Goal: Task Accomplishment & Management: Manage account settings

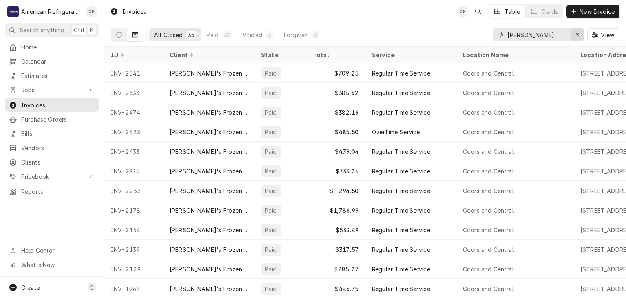
click at [572, 34] on button "Erase input" at bounding box center [577, 34] width 13 height 13
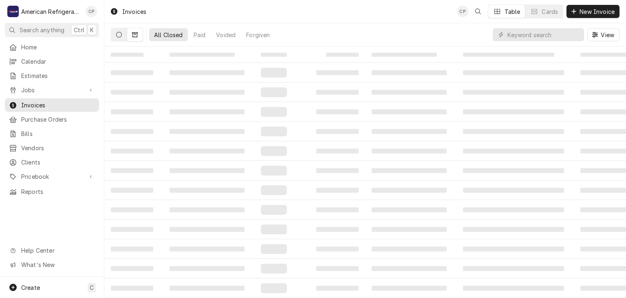
click at [117, 38] on button "Dynamic Content Wrapper" at bounding box center [118, 34] width 15 height 13
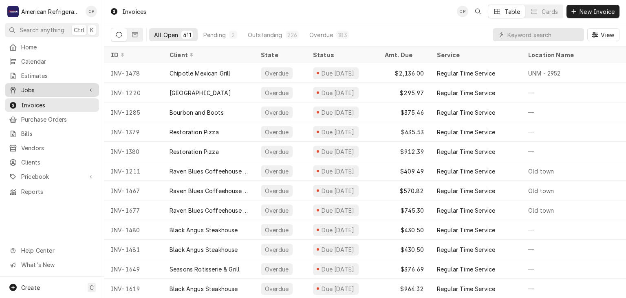
click at [67, 90] on span "Jobs" at bounding box center [52, 90] width 62 height 9
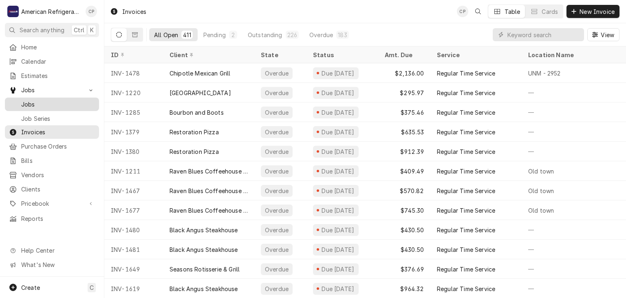
click at [61, 103] on span "Jobs" at bounding box center [58, 104] width 74 height 9
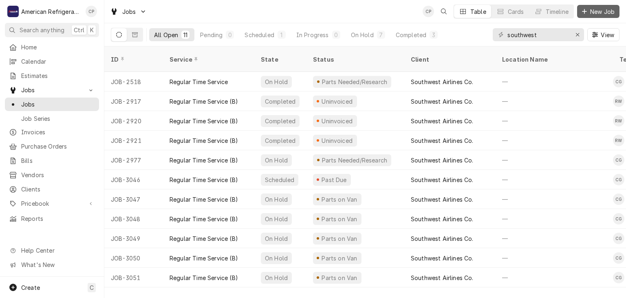
click at [598, 16] on button "New Job" at bounding box center [599, 11] width 42 height 13
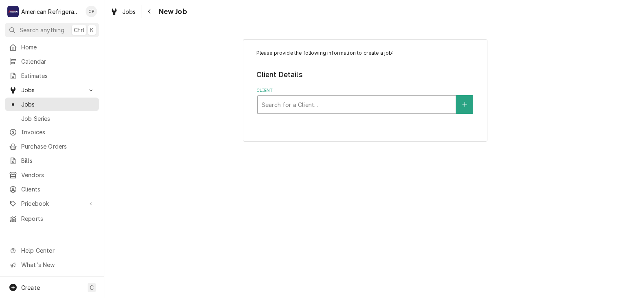
click at [277, 100] on div "Client" at bounding box center [357, 104] width 190 height 15
type input "apple"
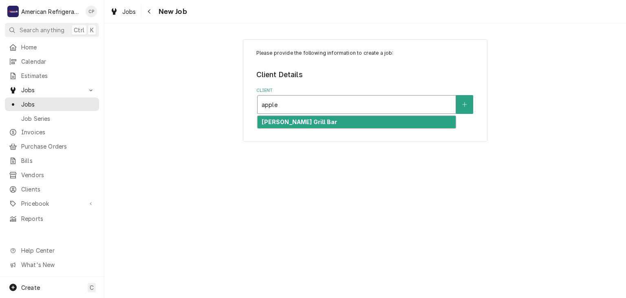
click at [303, 116] on div "Applebee's Grill Bar" at bounding box center [357, 122] width 198 height 13
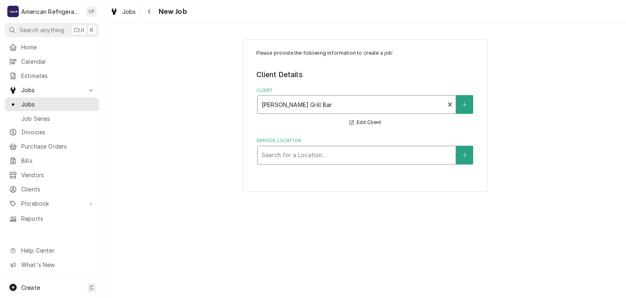
click at [299, 154] on div "Service Location" at bounding box center [357, 155] width 190 height 15
type input "lom"
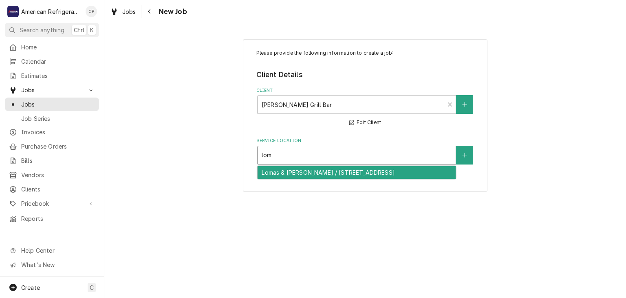
click at [300, 173] on div "Lomas & Eubank / 10600 Lomas Blvd NE, Albuquerque, NM 87112" at bounding box center [357, 172] width 198 height 13
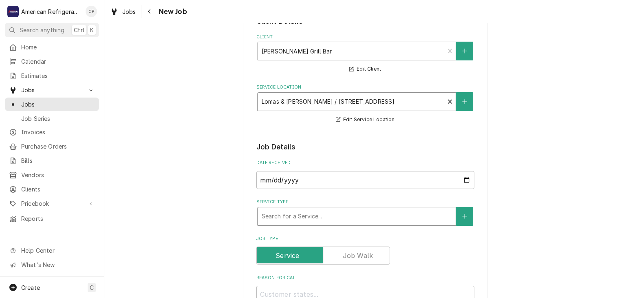
click at [322, 214] on div "Service Type" at bounding box center [357, 216] width 190 height 15
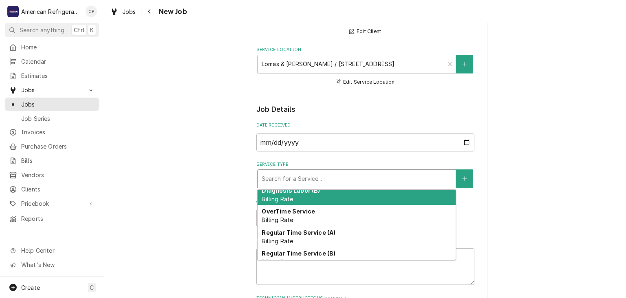
scroll to position [27, 0]
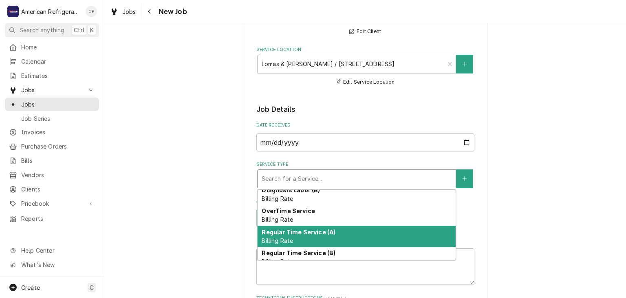
click at [314, 237] on div "Regular Time Service (A) Billing Rate" at bounding box center [357, 236] width 198 height 21
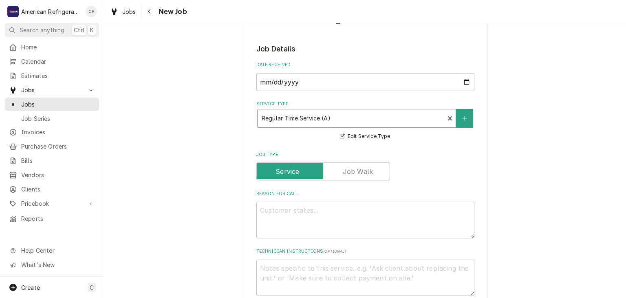
scroll to position [157, 0]
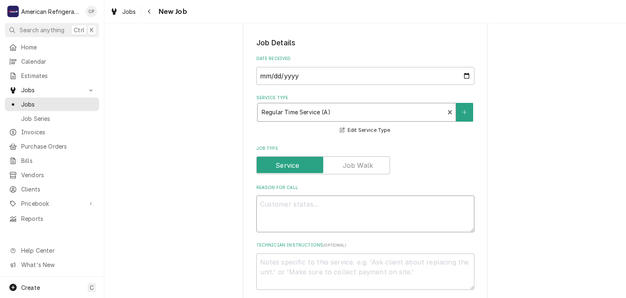
click at [295, 211] on textarea "Reason For Call" at bounding box center [366, 213] width 218 height 37
type textarea "x"
type textarea "I"
type textarea "x"
type textarea "Ic"
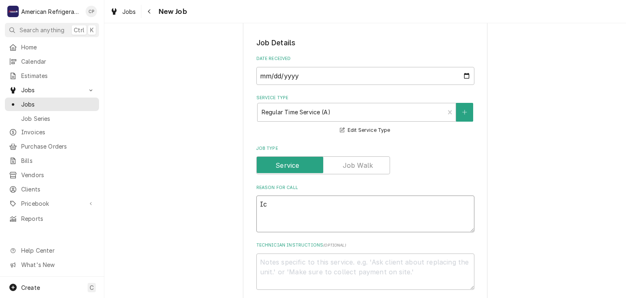
type textarea "x"
type textarea "Ice"
type textarea "x"
type textarea "Ice m"
type textarea "x"
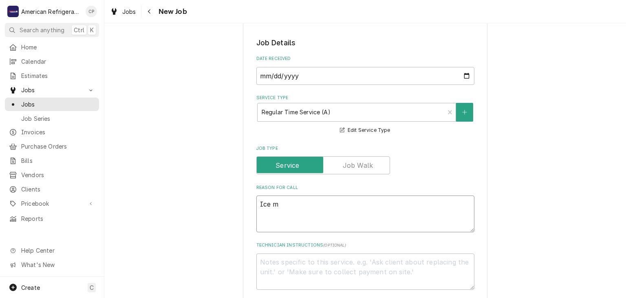
type textarea "Ice ma"
type textarea "x"
type textarea "Ice mak"
type textarea "x"
type textarea "Ice make"
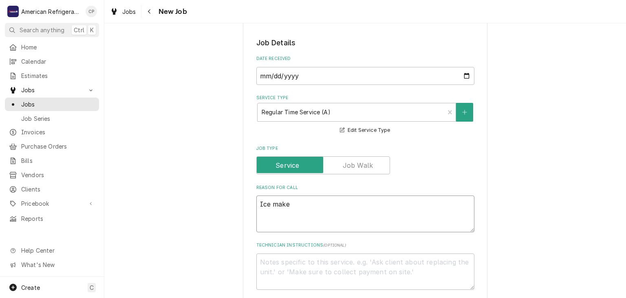
type textarea "x"
type textarea "Ice maker"
type textarea "x"
type textarea "Ice maker ins"
type textarea "x"
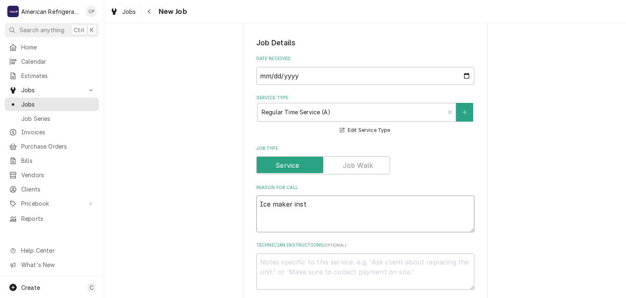
type textarea "Ice maker insta"
type textarea "x"
type textarea "Ice maker instal"
type textarea "x"
type textarea "Ice maker install"
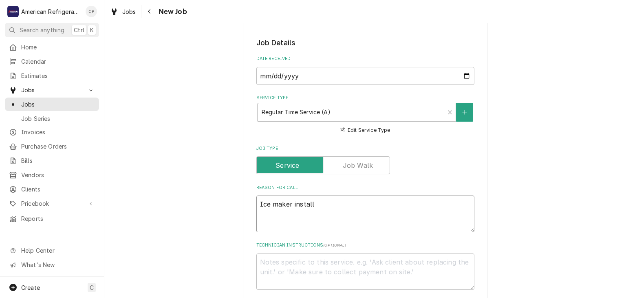
type textarea "x"
type textarea "Ice maker install"
type textarea "x"
type textarea "Ice maker install"
type textarea "x"
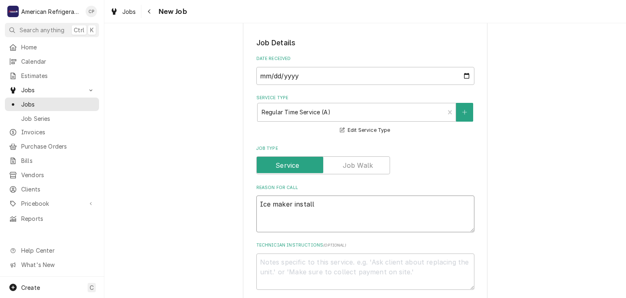
type textarea "Ice maker install"
type textarea "x"
type textarea "D"
type textarea "x"
type textarea "Di"
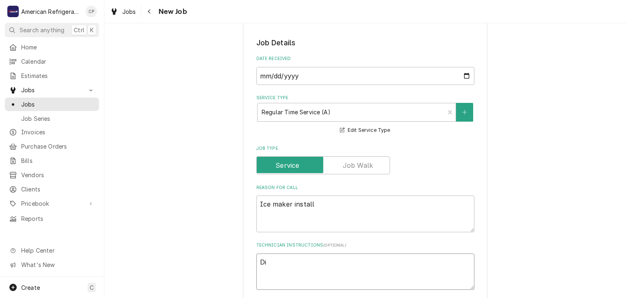
type textarea "x"
type textarea "Dia"
type textarea "x"
type textarea "Diagn"
type textarea "x"
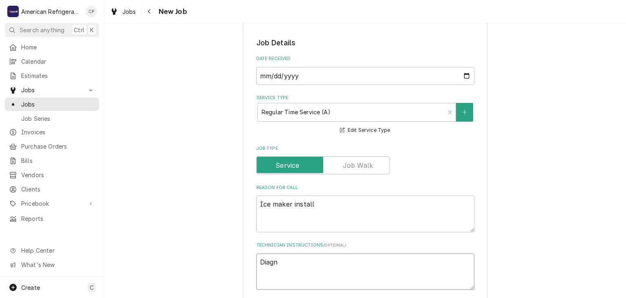
type textarea "Diagno"
type textarea "x"
type textarea "Diagnose"
type textarea "x"
type textarea "Diagnose &"
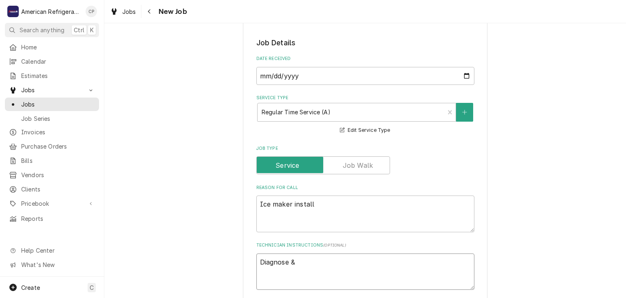
type textarea "x"
type textarea "Diagnose &"
type textarea "x"
type textarea "Diagnose & c"
type textarea "x"
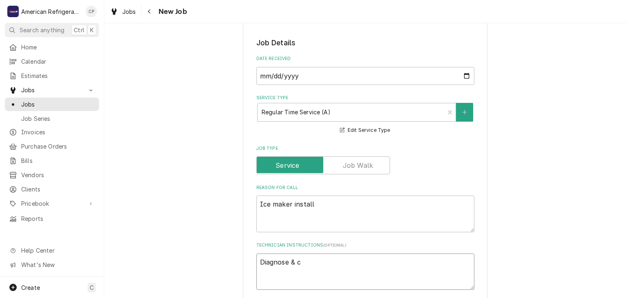
type textarea "Diagnose & ca"
type textarea "x"
type textarea "Diagnose & cal"
type textarea "x"
type textarea "Diagnose & call"
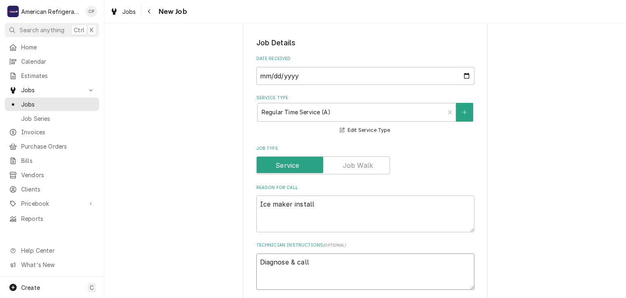
type textarea "x"
type textarea "Diagnose & call G"
type textarea "x"
type textarea "Diagnose & call Gl"
type textarea "x"
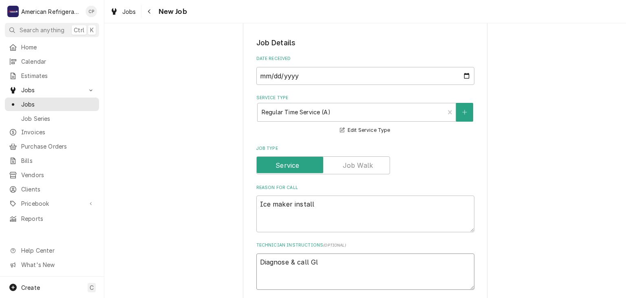
type textarea "Diagnose & call Gle"
type textarea "x"
type textarea "Diagnose & call Glen"
type textarea "x"
type textarea "Diagnose & call Glenn"
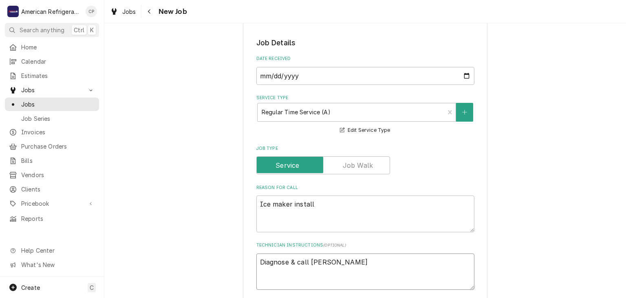
type textarea "x"
type textarea "Diagnose & call Glenn"
type textarea "x"
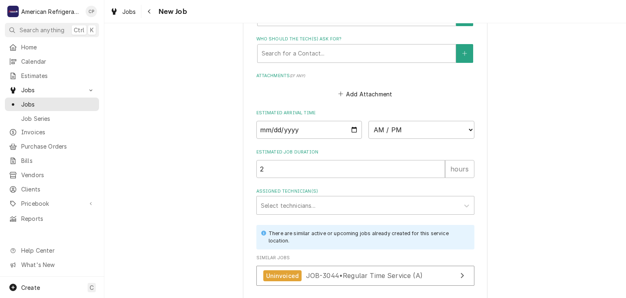
scroll to position [623, 0]
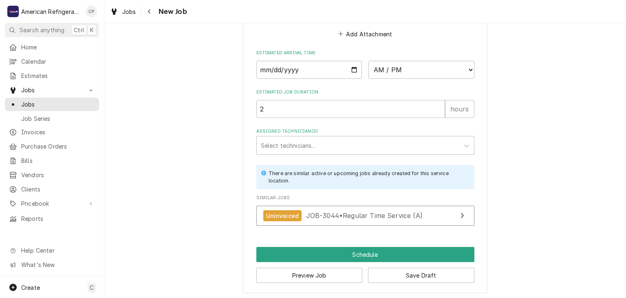
type textarea "Diagnose & call Glenn"
click at [355, 69] on input "Date" at bounding box center [310, 70] width 106 height 18
type textarea "x"
type input "2025-09-29"
type textarea "x"
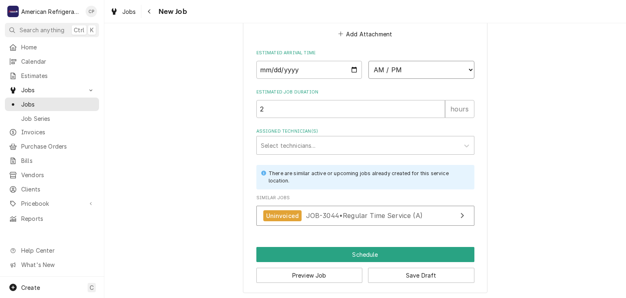
click at [420, 73] on select "AM / PM 6:00 AM 6:15 AM 6:30 AM 6:45 AM 7:00 AM 7:15 AM 7:30 AM 7:45 AM 8:00 AM…" at bounding box center [422, 70] width 106 height 18
select select "19:00:00"
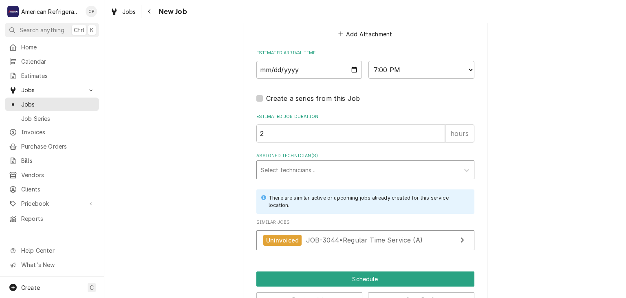
click at [345, 170] on div "Assigned Technician(s)" at bounding box center [358, 169] width 195 height 15
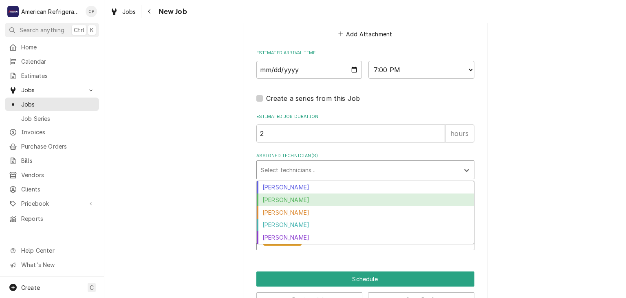
click at [330, 198] on div "Brandon Stephens" at bounding box center [365, 199] width 217 height 13
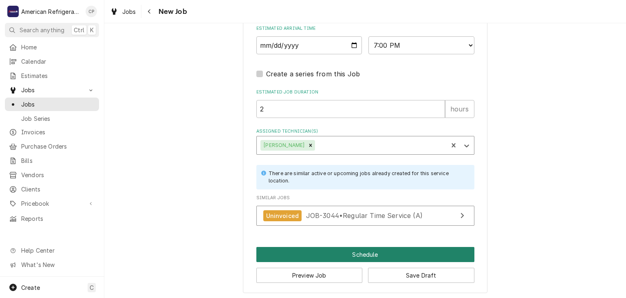
click at [317, 248] on button "Schedule" at bounding box center [366, 254] width 218 height 15
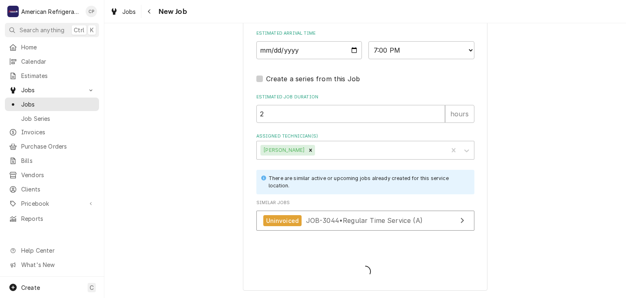
scroll to position [640, 0]
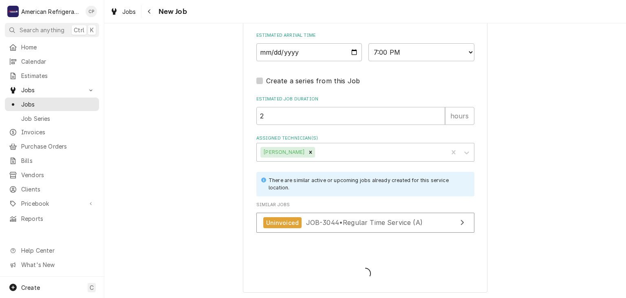
type textarea "x"
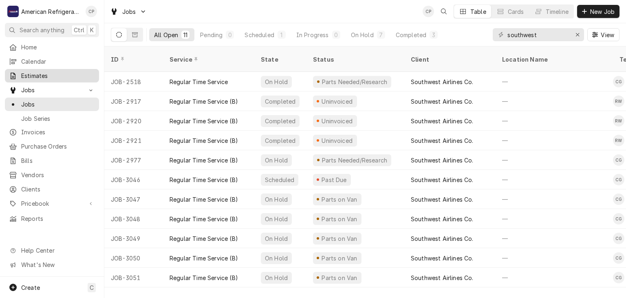
click at [56, 71] on span "Estimates" at bounding box center [58, 75] width 74 height 9
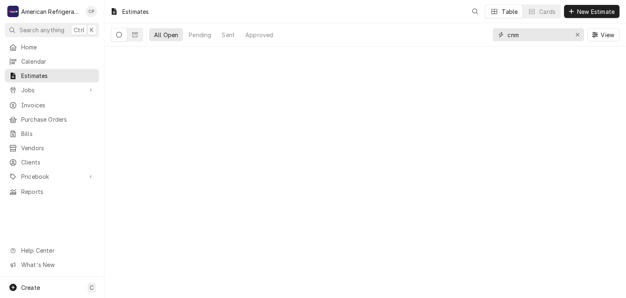
click at [531, 37] on input "cnm" at bounding box center [538, 34] width 61 height 13
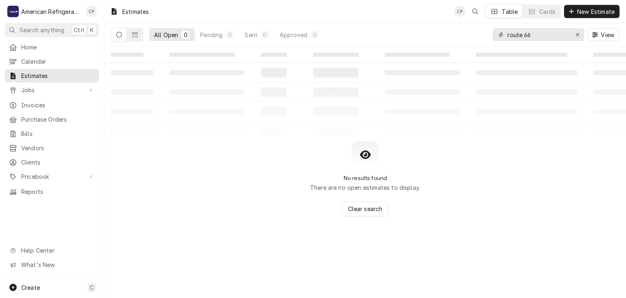
click at [537, 32] on input "route 66" at bounding box center [538, 34] width 61 height 13
type input "route"
click at [539, 38] on input "route" at bounding box center [538, 34] width 61 height 13
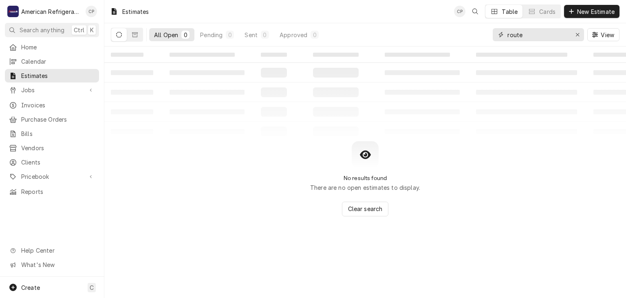
click at [539, 38] on input "route" at bounding box center [538, 34] width 61 height 13
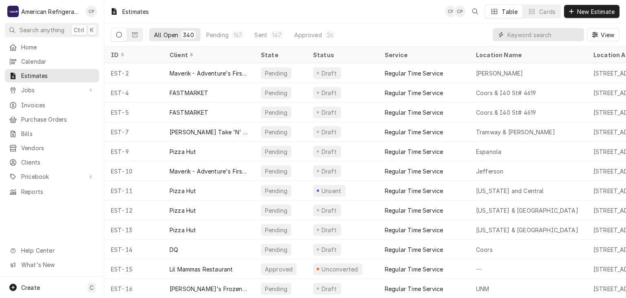
click at [512, 33] on input "Dynamic Content Wrapper" at bounding box center [544, 34] width 73 height 13
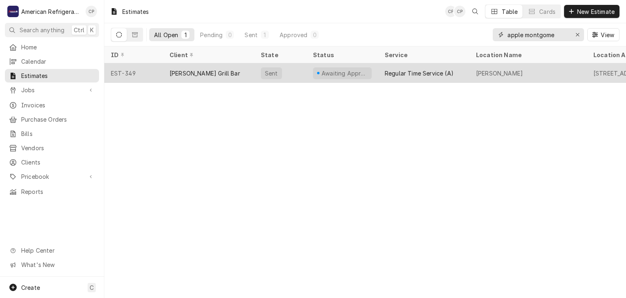
type input "apple montgome"
click at [231, 73] on div "[PERSON_NAME] Grill Bar" at bounding box center [208, 73] width 91 height 20
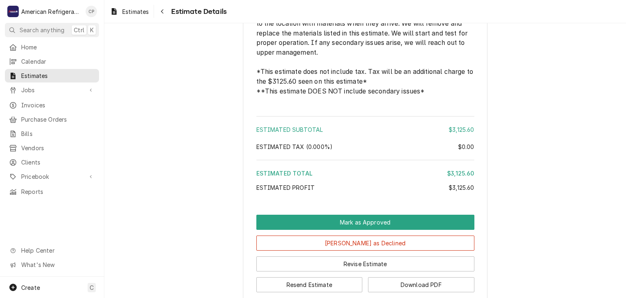
scroll to position [1699, 0]
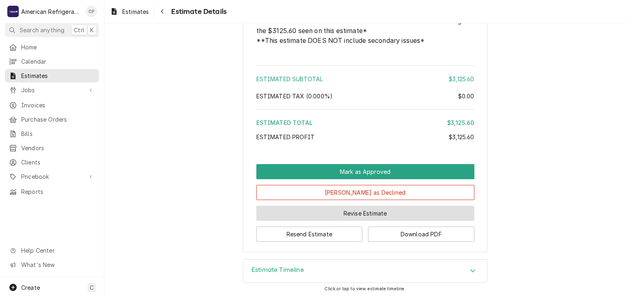
click at [358, 210] on button "Revise Estimate" at bounding box center [366, 213] width 218 height 15
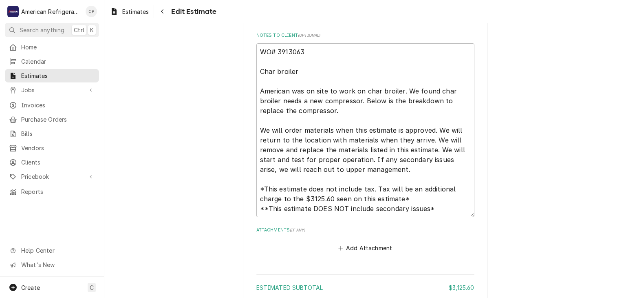
scroll to position [2093, 0]
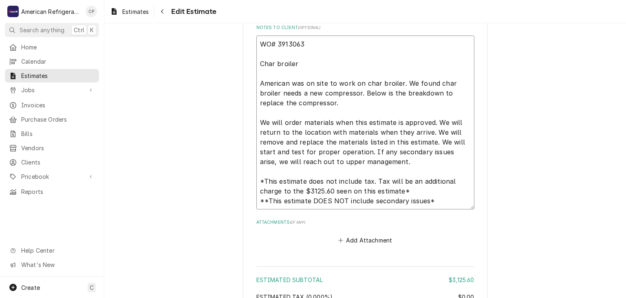
click at [314, 59] on textarea "WO# 3913063 Char broiler American was on site to work on char broiler. We found…" at bounding box center [366, 122] width 218 height 174
type textarea "x"
type textarea "WO# 3913063 Charbroiler American was on site to work on char broiler. We found …"
type textarea "x"
type textarea "WO# 3913063 Charbroiler l American was on site to work on char broiler. We foun…"
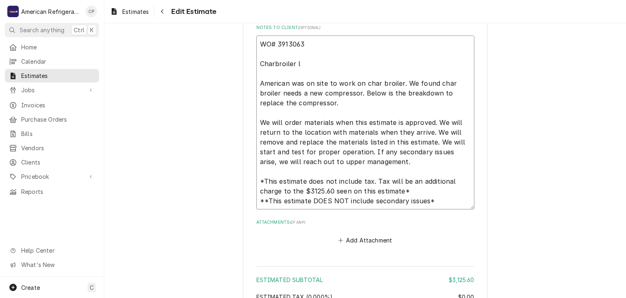
type textarea "x"
type textarea "WO# 3913063 Charbroiler low American was on site to work on char broiler. We fo…"
type textarea "x"
type textarea "WO# 3913063 Charbroiler low bo American was on site to work on char broiler. We…"
type textarea "x"
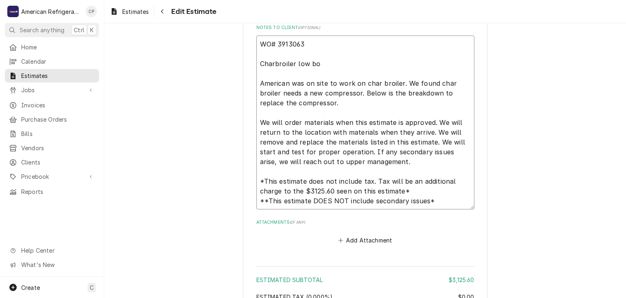
type textarea "WO# 3913063 Charbroiler low boy American was on site to work on char broiler. W…"
type textarea "x"
click at [382, 79] on textarea "WO# 3913063 Charbroiler low boy American was on site to work on char broiler. W…" at bounding box center [366, 122] width 218 height 174
type textarea "WO# 3913063 Charbroiler low boy American was on site to work on charbroiler. We…"
type textarea "x"
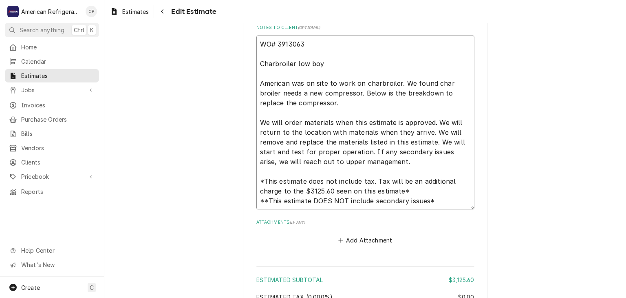
type textarea "WO# 3913063 Charbroiler low boy American was on site to work on charbroiler . W…"
type textarea "x"
type textarea "WO# 3913063 Charbroiler low boy American was on site to work on charbroiler o. …"
type textarea "x"
type textarea "WO# 3913063 Charbroiler low boy American was on site to work on charbroiler o. …"
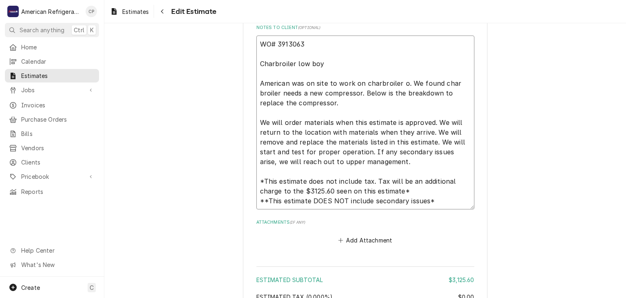
type textarea "x"
type textarea "WO# 3913063 Charbroiler low boy American was on site to work on charbroiler l. …"
type textarea "x"
type textarea "WO# 3913063 Charbroiler low boy American was on site to work on charbroiler lo.…"
type textarea "x"
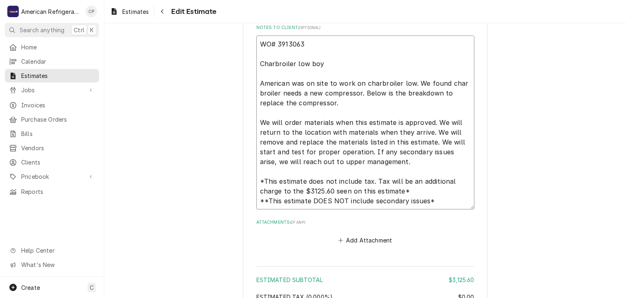
type textarea "WO# 3913063 Charbroiler low boy American was on site to work on charbroiler low…"
type textarea "x"
type textarea "WO# 3913063 Charbroiler low boy American was on site to work on charbroiler low…"
type textarea "x"
type textarea "WO# 3913063 Charbroiler low boy American was on site to work on charbroiler low…"
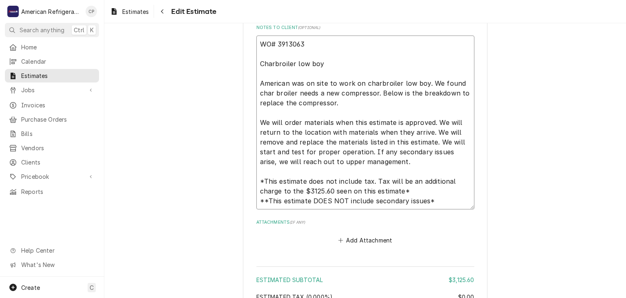
type textarea "x"
type textarea "WO# 3913063 Charbroiler low boy American was on site to work on charbroiler low…"
type textarea "x"
type textarea "WO# 3913063 Charbroiler low boy American was on site to work on charbroiler low…"
click at [294, 91] on textarea "WO# 3913063 Charbroiler low boy American was on site to work on charbroiler low…" at bounding box center [366, 122] width 218 height 174
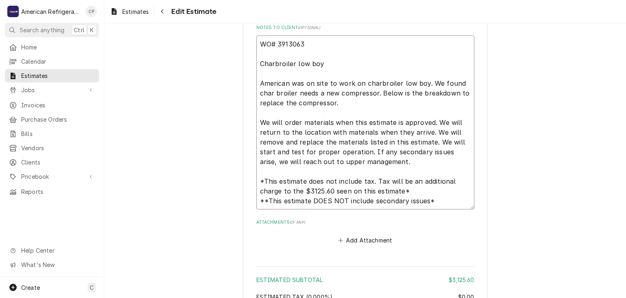
type textarea "x"
type textarea "WO# 3913063 Charbroiler low boy American was on site to work on charbroiler low…"
type textarea "x"
type textarea "WO# 3913063 Charbroiler low boy American was on site to work on charbroiler low…"
type textarea "x"
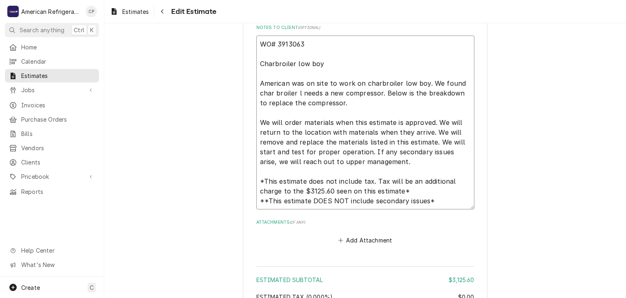
type textarea "WO# 3913063 Charbroiler low boy American was on site to work on charbroiler low…"
type textarea "x"
type textarea "WO# 3913063 Charbroiler low boy American was on site to work on charbroiler low…"
type textarea "x"
type textarea "WO# 3913063 Charbroiler low boy American was on site to work on charbroiler low…"
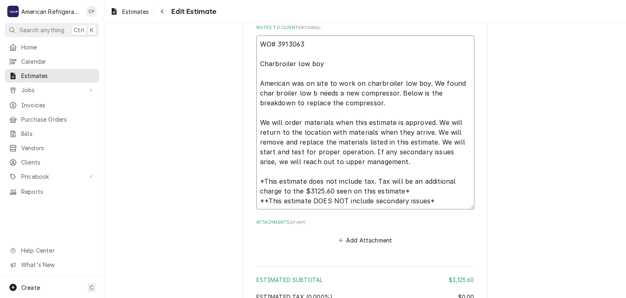
type textarea "x"
type textarea "WO# 3913063 Charbroiler low boy American was on site to work on charbroiler low…"
type textarea "x"
type textarea "WO# 3913063 Charbroiler low boy American was on site to work on charbroiler low…"
type textarea "x"
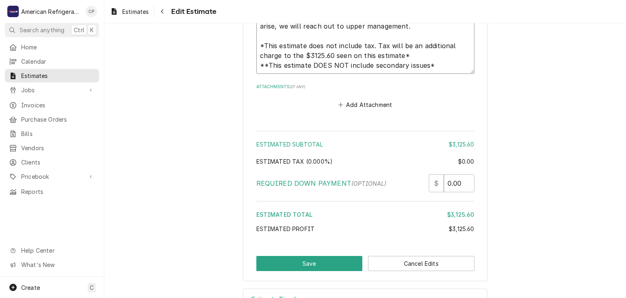
scroll to position [2253, 0]
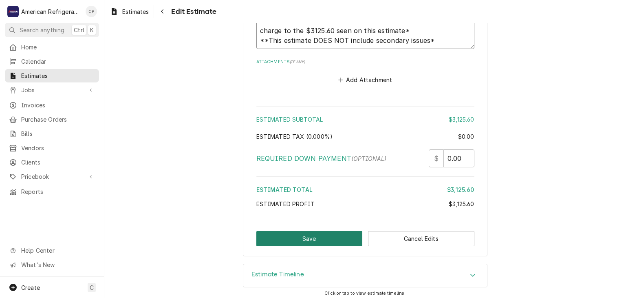
type textarea "WO# 3913063 Charbroiler low boy American was on site to work on charbroiler low…"
click at [284, 231] on button "Save" at bounding box center [310, 238] width 106 height 15
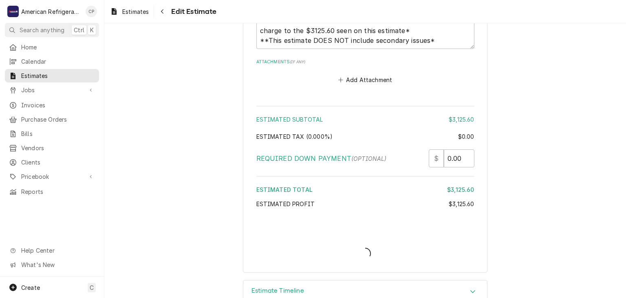
type textarea "x"
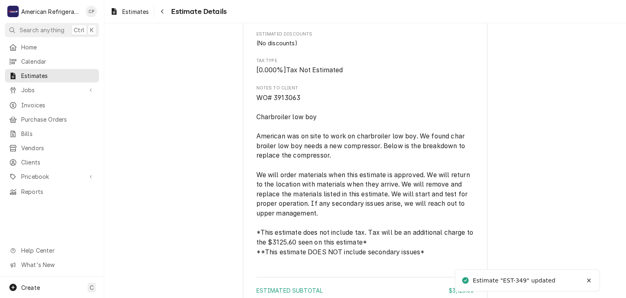
scroll to position [1699, 0]
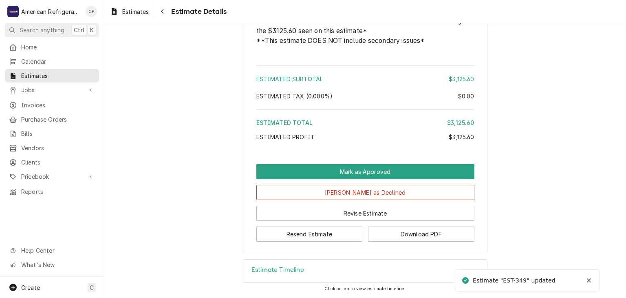
click at [401, 235] on button "Download PDF" at bounding box center [421, 233] width 106 height 15
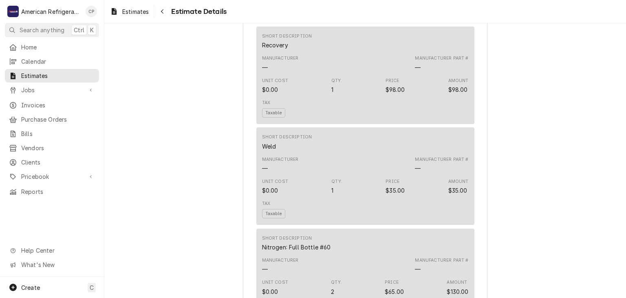
scroll to position [582, 0]
